Goal: Transaction & Acquisition: Purchase product/service

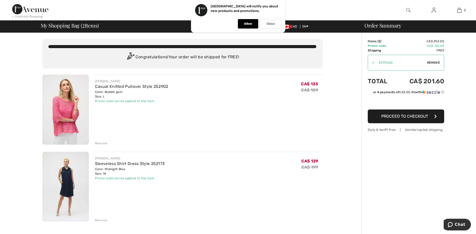
click at [433, 11] on img at bounding box center [434, 10] width 4 height 6
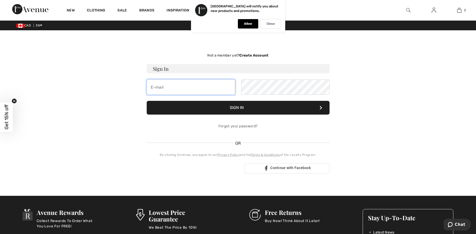
click at [150, 87] on input "email" at bounding box center [191, 87] width 88 height 15
type input "sverleur@yahoo.com"
click at [242, 108] on button "Sign In" at bounding box center [238, 108] width 183 height 14
click at [262, 109] on button "Sign In" at bounding box center [238, 108] width 183 height 14
click at [241, 106] on button "Sign In" at bounding box center [238, 108] width 183 height 14
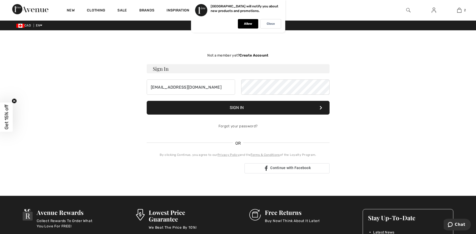
click at [246, 108] on button "Sign In" at bounding box center [238, 108] width 183 height 14
click at [234, 127] on link "Forgot your password?" at bounding box center [238, 126] width 39 height 4
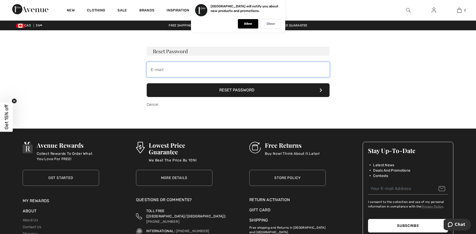
click at [156, 69] on input "email" at bounding box center [238, 69] width 183 height 15
type input "sverleur@yahoo.com"
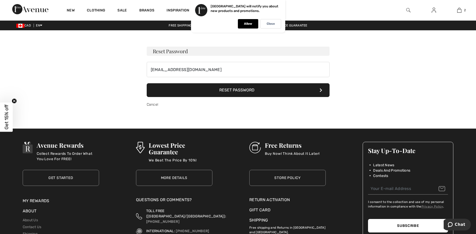
click at [225, 93] on button "Reset Password" at bounding box center [238, 90] width 183 height 14
click at [228, 92] on button "Reset Password" at bounding box center [238, 90] width 183 height 14
click at [273, 23] on p "Close" at bounding box center [271, 24] width 8 height 4
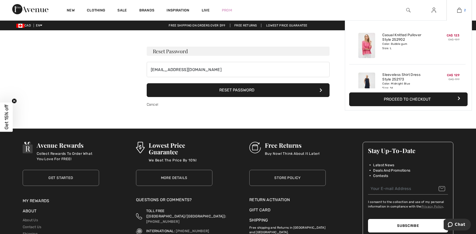
click at [463, 9] on link "2" at bounding box center [459, 10] width 25 height 6
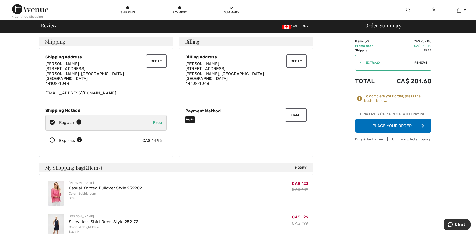
click at [390, 127] on button "Place Your Order" at bounding box center [393, 126] width 76 height 14
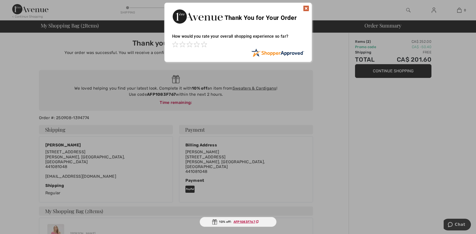
drag, startPoint x: 149, startPoint y: 94, endPoint x: 173, endPoint y: 95, distance: 24.5
click at [173, 95] on div at bounding box center [238, 117] width 476 height 234
click at [277, 106] on div at bounding box center [238, 117] width 476 height 234
click at [308, 9] on img at bounding box center [306, 8] width 6 height 6
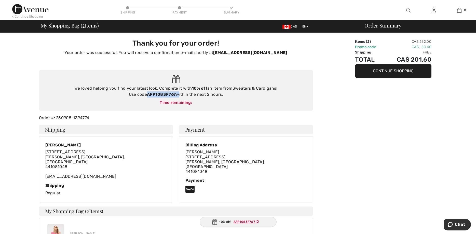
drag, startPoint x: 147, startPoint y: 94, endPoint x: 178, endPoint y: 96, distance: 31.2
click at [178, 96] on div "We loved helping you find your latest look. Complete it with 10% off an item fr…" at bounding box center [176, 91] width 264 height 12
copy div "AFP1083F767"
click at [250, 89] on link "Sweaters & Cardigans" at bounding box center [255, 88] width 44 height 5
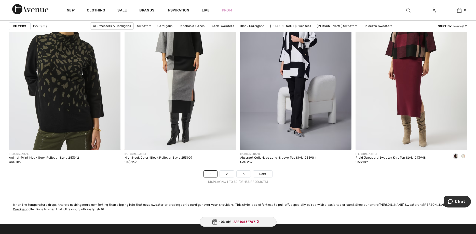
scroll to position [2854, 0]
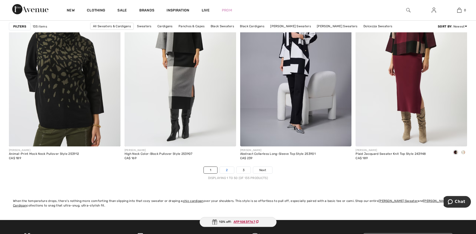
click at [228, 171] on link "2" at bounding box center [227, 170] width 14 height 7
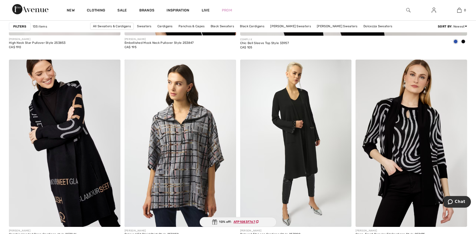
scroll to position [442, 0]
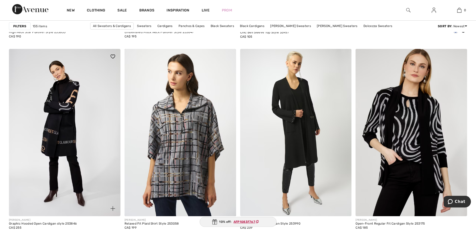
click at [59, 167] on img at bounding box center [65, 132] width 112 height 167
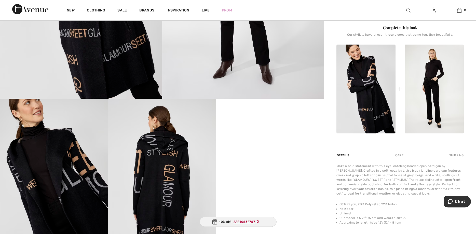
scroll to position [203, 0]
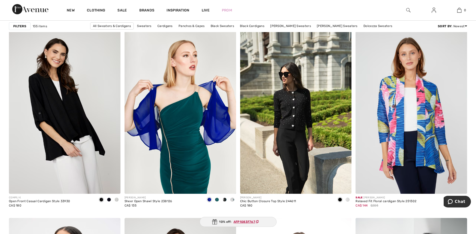
scroll to position [931, 0]
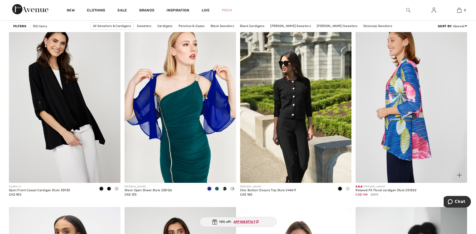
click at [409, 150] on img at bounding box center [412, 99] width 112 height 167
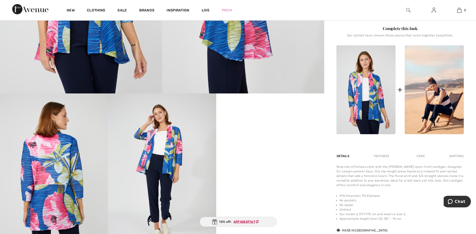
scroll to position [191, 0]
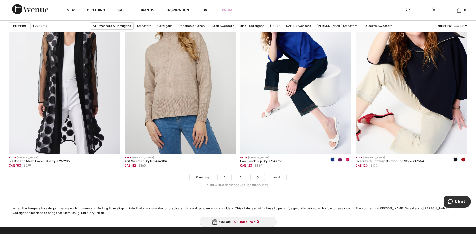
scroll to position [2839, 0]
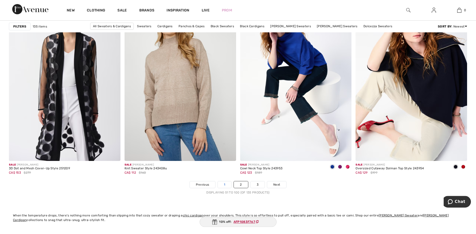
click at [226, 185] on link "1" at bounding box center [225, 185] width 14 height 7
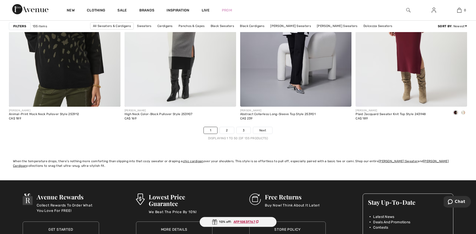
scroll to position [2861, 0]
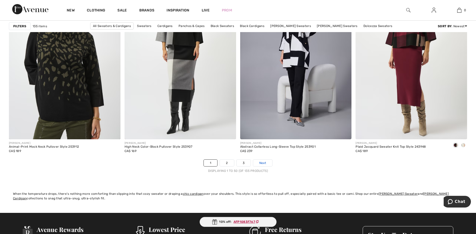
click at [264, 164] on span "Next" at bounding box center [263, 163] width 7 height 5
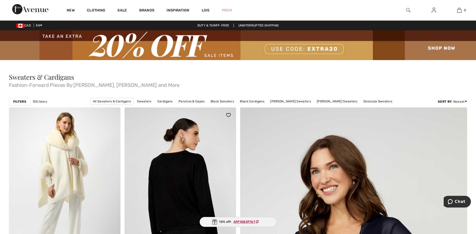
click at [188, 193] on img at bounding box center [181, 191] width 112 height 167
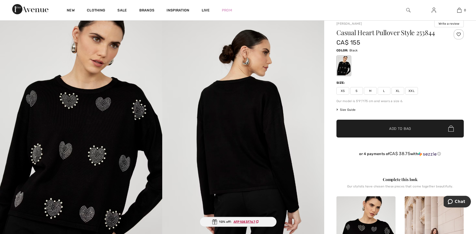
scroll to position [28, 0]
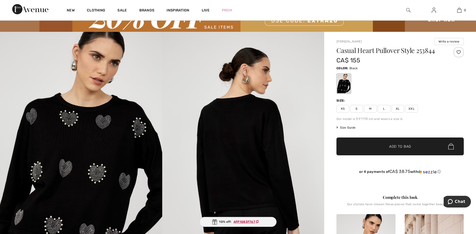
click at [66, 122] on img at bounding box center [81, 153] width 162 height 243
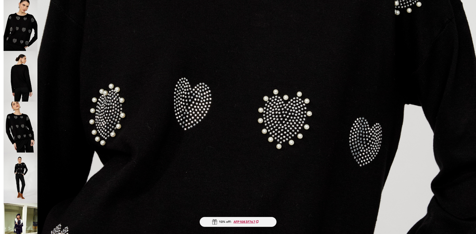
scroll to position [0, 0]
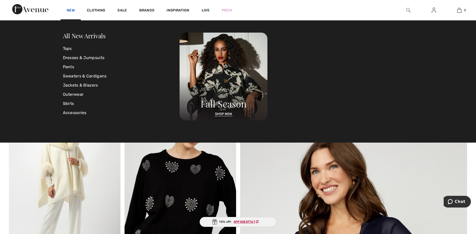
click at [71, 11] on link "New" at bounding box center [71, 10] width 8 height 5
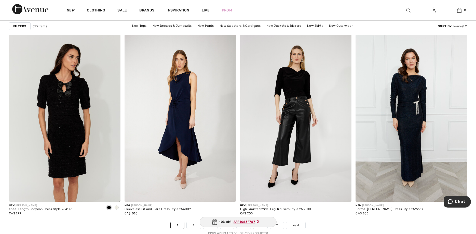
scroll to position [2825, 0]
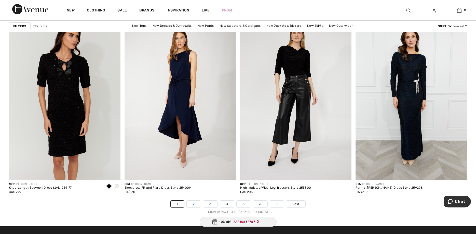
click at [195, 204] on link "2" at bounding box center [194, 204] width 14 height 7
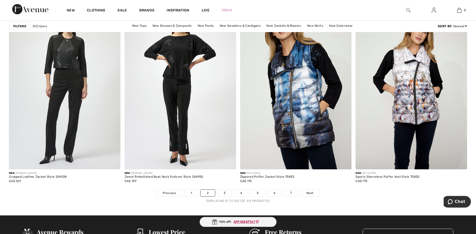
scroll to position [2828, 0]
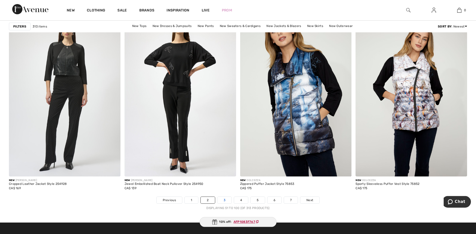
click at [222, 200] on link "3" at bounding box center [225, 200] width 14 height 7
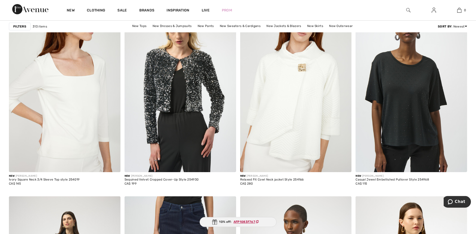
scroll to position [2623, 0]
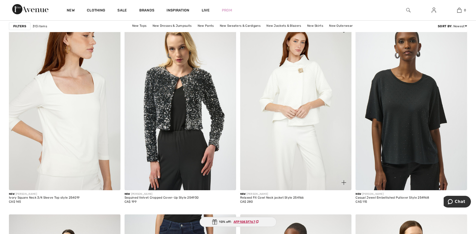
click at [288, 135] on img at bounding box center [296, 106] width 112 height 167
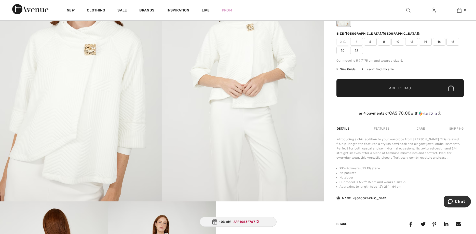
scroll to position [99, 0]
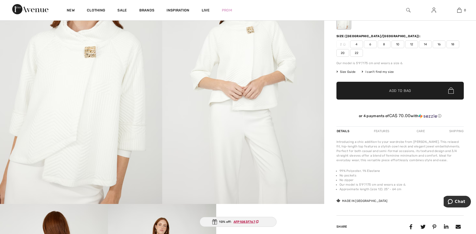
click at [96, 99] on img at bounding box center [81, 82] width 162 height 243
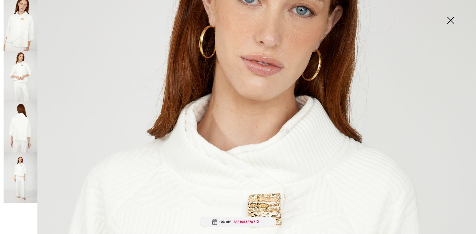
scroll to position [45, 0]
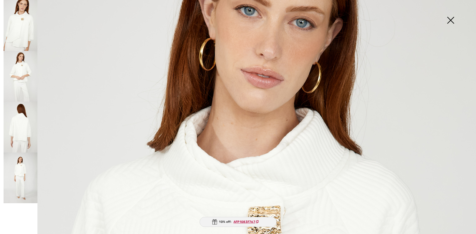
click at [451, 20] on img at bounding box center [450, 21] width 25 height 26
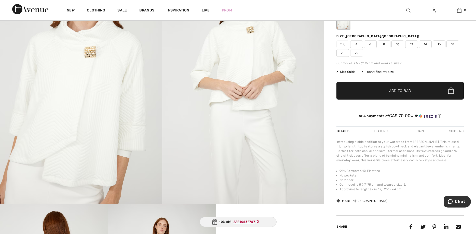
click at [428, 45] on span "14" at bounding box center [425, 45] width 13 height 8
click at [390, 92] on span "Add to Bag" at bounding box center [401, 90] width 22 height 5
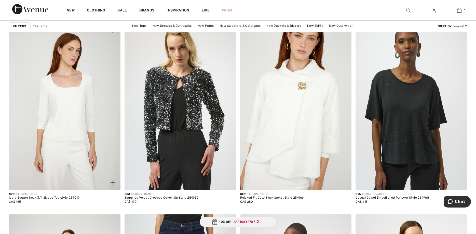
click at [58, 113] on img at bounding box center [65, 106] width 112 height 167
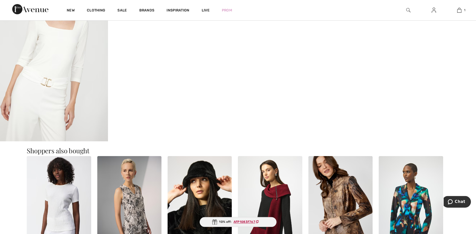
scroll to position [484, 0]
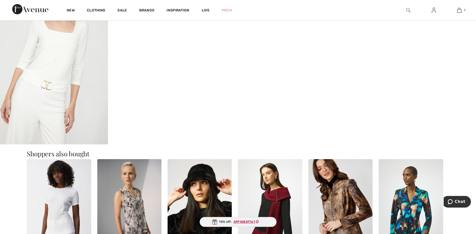
click at [41, 86] on img at bounding box center [54, 63] width 108 height 162
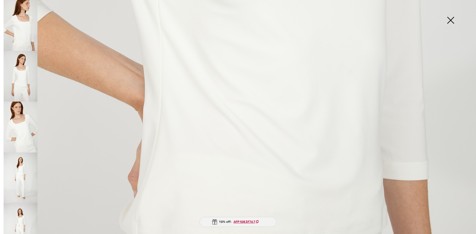
scroll to position [481, 0]
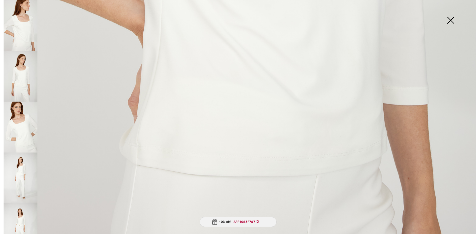
click at [18, 229] on img at bounding box center [21, 228] width 34 height 51
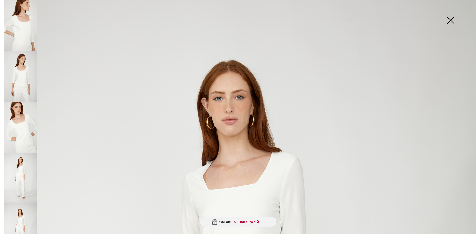
scroll to position [5, 0]
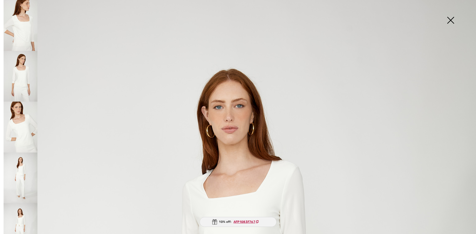
click at [449, 19] on img at bounding box center [450, 21] width 25 height 26
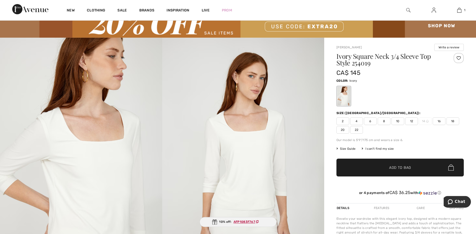
scroll to position [31, 0]
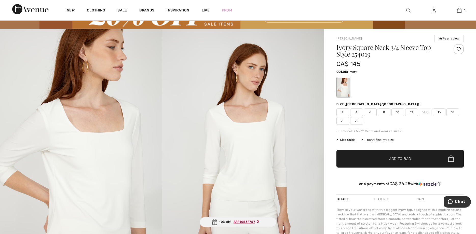
click at [424, 113] on span "14" at bounding box center [425, 113] width 13 height 8
click at [424, 112] on span "14" at bounding box center [425, 113] width 13 height 8
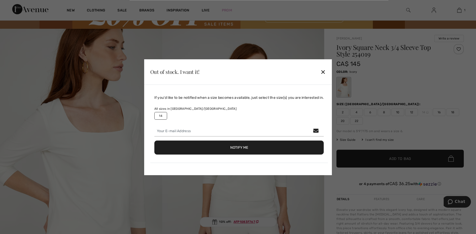
click at [326, 72] on div "✕" at bounding box center [323, 72] width 5 height 11
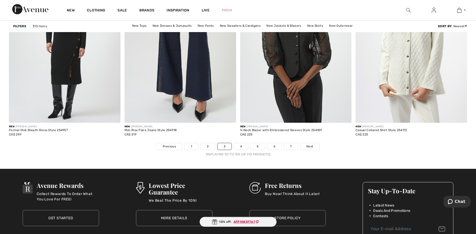
scroll to position [2868, 0]
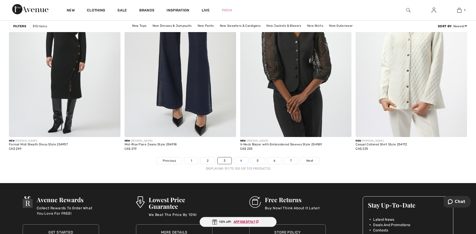
click at [241, 161] on link "4" at bounding box center [241, 161] width 14 height 7
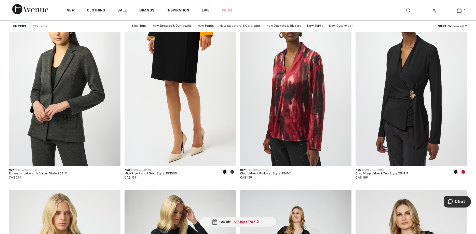
scroll to position [489, 0]
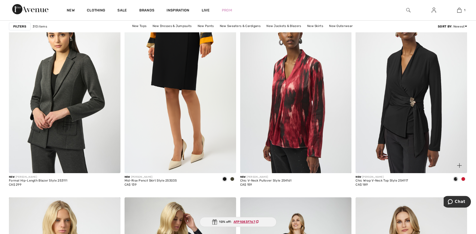
click at [465, 178] on span at bounding box center [464, 179] width 4 height 4
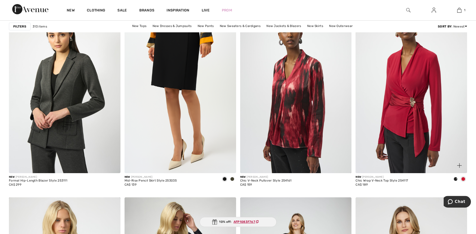
click at [458, 165] on img at bounding box center [460, 165] width 5 height 5
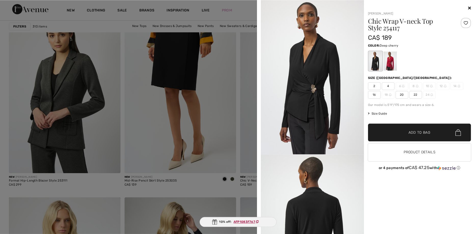
click at [390, 60] on div at bounding box center [390, 60] width 13 height 19
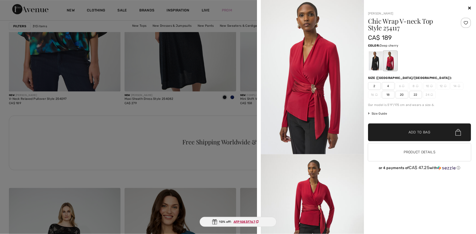
scroll to position [713, 0]
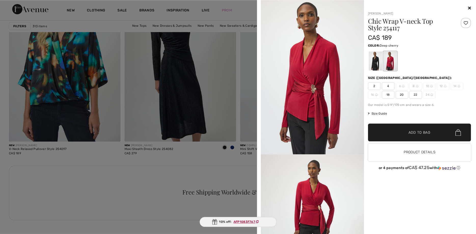
click at [470, 7] on icon at bounding box center [470, 8] width 3 height 4
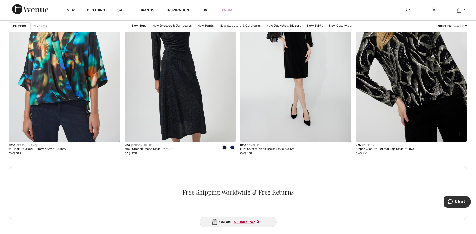
click at [417, 95] on img at bounding box center [412, 58] width 112 height 167
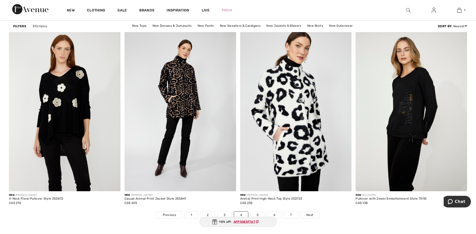
scroll to position [2835, 0]
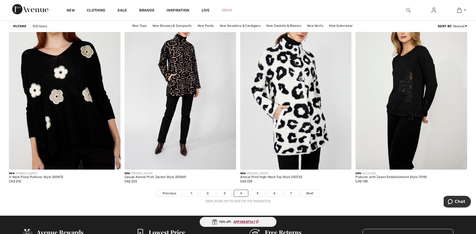
click at [70, 124] on img at bounding box center [65, 86] width 112 height 167
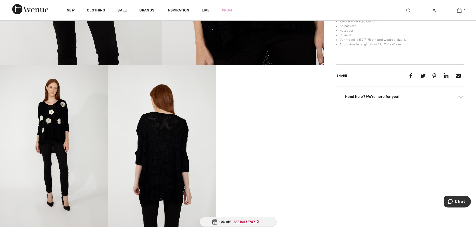
scroll to position [237, 0]
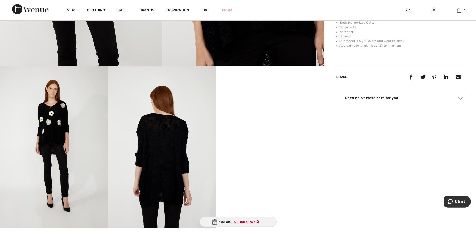
click at [170, 178] on img at bounding box center [162, 148] width 108 height 162
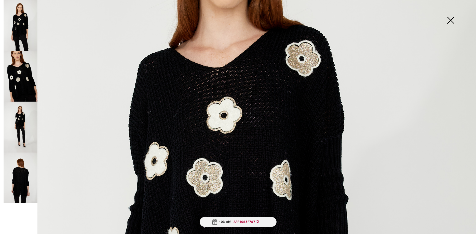
scroll to position [92, 0]
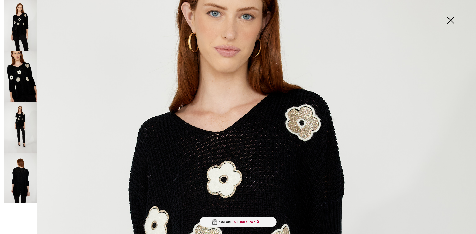
click at [16, 80] on img at bounding box center [21, 76] width 34 height 51
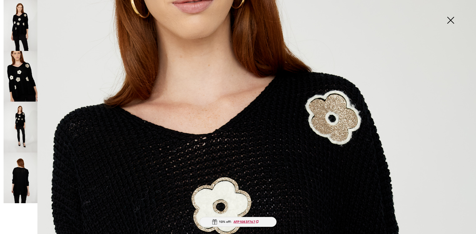
click at [23, 134] on img at bounding box center [21, 127] width 34 height 51
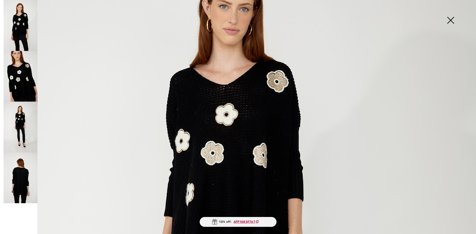
click at [18, 182] on img at bounding box center [21, 178] width 34 height 51
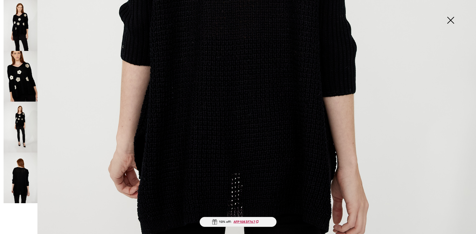
scroll to position [376, 0]
click at [22, 86] on img at bounding box center [21, 76] width 34 height 51
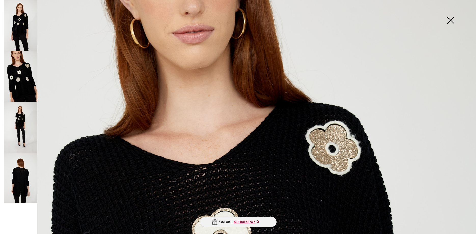
scroll to position [59, 0]
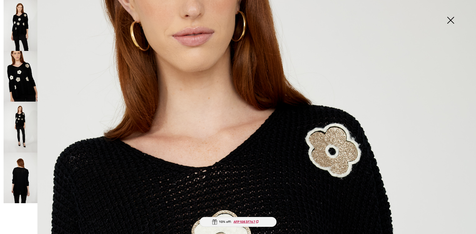
click at [449, 23] on img at bounding box center [450, 21] width 25 height 26
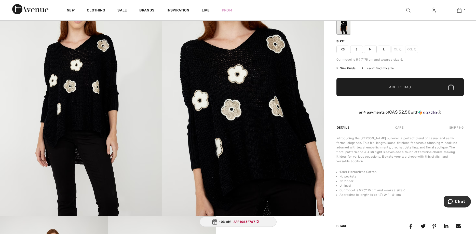
scroll to position [81, 0]
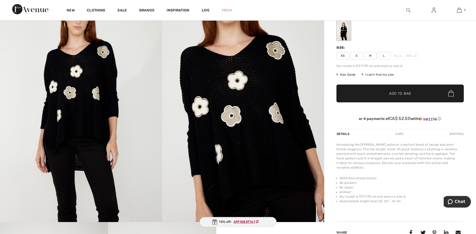
click at [385, 55] on span "L" at bounding box center [384, 56] width 13 height 8
click at [396, 96] on span "Add to Bag" at bounding box center [401, 93] width 22 height 5
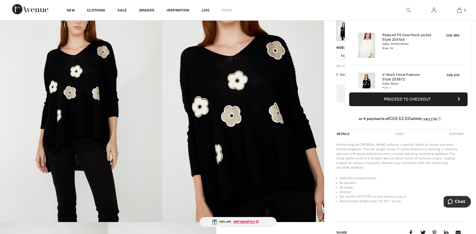
scroll to position [16, 0]
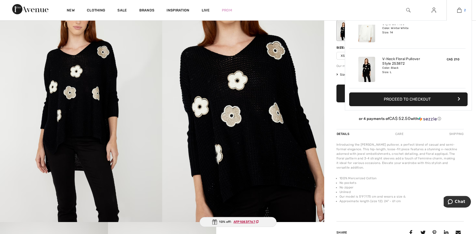
click at [460, 11] on img at bounding box center [460, 10] width 4 height 6
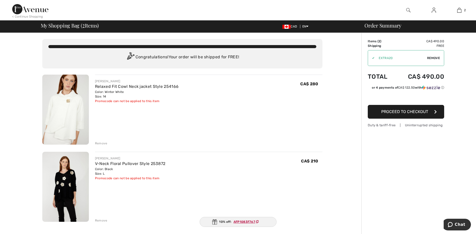
click at [430, 58] on span "Remove" at bounding box center [434, 58] width 13 height 5
click at [376, 58] on input "TEXT" at bounding box center [399, 57] width 62 height 15
paste input "AFP1083F767"
type input "AFP1083F767"
click at [433, 58] on span "Apply" at bounding box center [435, 58] width 10 height 5
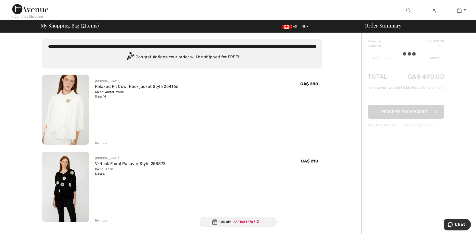
click at [466, 68] on div "Order Summary Details Items ( 2 ) CA$ 490.00 Promo code CA$ 0.00 Shipping Free …" at bounding box center [419, 234] width 115 height 403
click at [366, 163] on div "Order Summary Details Items ( 2 ) CA$ 490.00 Promo code CA$ 0.00 Shipping Free …" at bounding box center [419, 234] width 115 height 403
click at [244, 223] on ins "AFP1083F767" at bounding box center [245, 222] width 22 height 4
click at [238, 221] on ins "AFP1083F767" at bounding box center [245, 222] width 22 height 4
click at [253, 220] on div "10% off: AFP1083F767" at bounding box center [238, 222] width 77 height 10
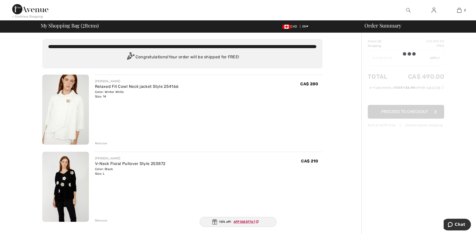
click at [258, 222] on icon at bounding box center [257, 222] width 3 height 3
click at [217, 222] on img at bounding box center [214, 221] width 5 height 5
click at [394, 59] on div at bounding box center [406, 83] width 76 height 89
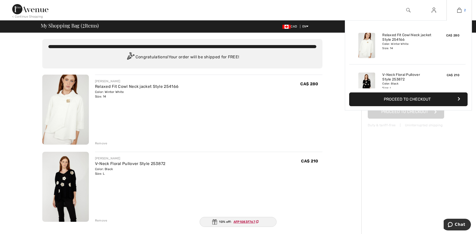
click at [460, 9] on img at bounding box center [460, 10] width 4 height 6
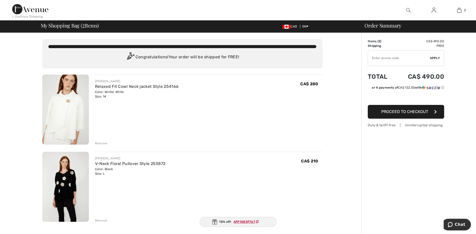
click at [374, 58] on input "TEXT" at bounding box center [399, 57] width 62 height 15
click at [434, 59] on span "Apply" at bounding box center [435, 58] width 10 height 5
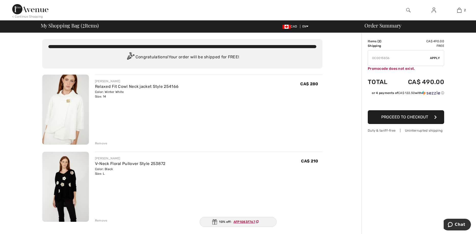
click at [374, 57] on input "TEXT" at bounding box center [399, 57] width 62 height 15
type input "GC0015836"
click at [434, 57] on span "Apply" at bounding box center [435, 58] width 10 height 5
drag, startPoint x: 392, startPoint y: 58, endPoint x: 364, endPoint y: 59, distance: 28.6
click at [368, 59] on input "TEXT" at bounding box center [399, 57] width 62 height 15
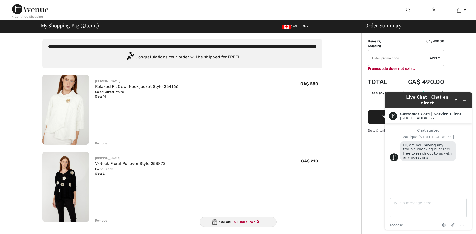
click at [379, 60] on input "TEXT" at bounding box center [399, 57] width 62 height 15
type input "GC005076814"
click at [435, 58] on span "Apply" at bounding box center [435, 58] width 10 height 5
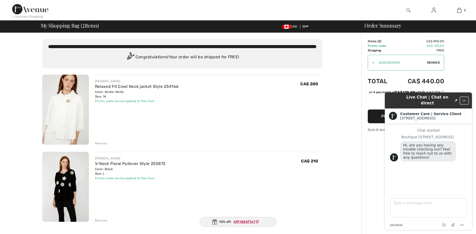
click at [464, 99] on icon "Minimize widget" at bounding box center [465, 101] width 4 height 4
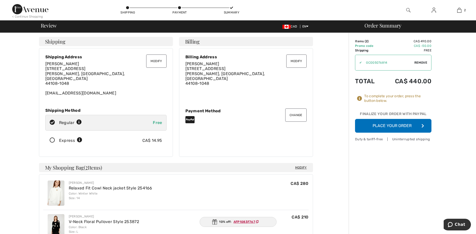
click at [395, 125] on button "Place Your Order" at bounding box center [393, 126] width 76 height 14
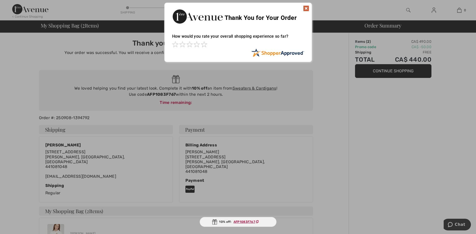
click at [306, 7] on img at bounding box center [306, 8] width 6 height 6
